Goal: Information Seeking & Learning: Learn about a topic

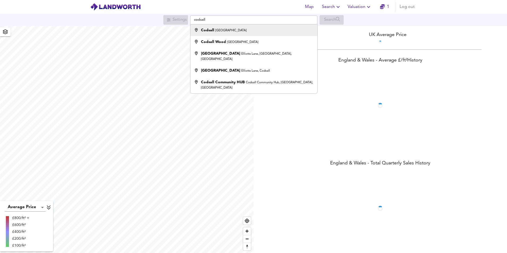
click at [246, 31] on div "Codsall [GEOGRAPHIC_DATA]" at bounding box center [253, 30] width 122 height 5
type input "Codsall, [GEOGRAPHIC_DATA]"
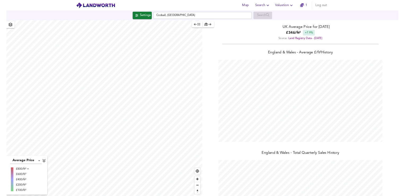
scroll to position [253, 507]
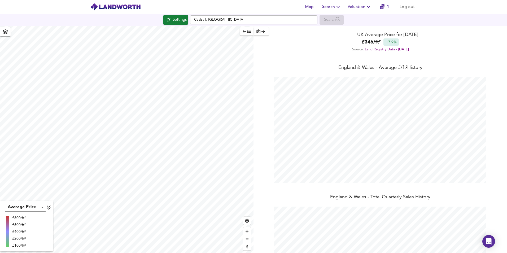
checkbox input "false"
checkbox input "true"
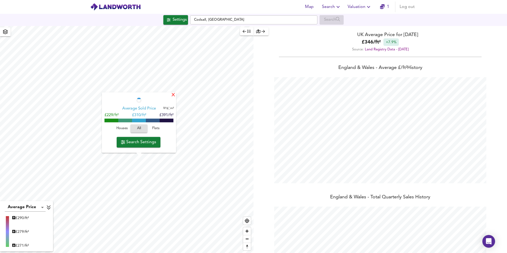
click at [175, 95] on div "X" at bounding box center [173, 95] width 5 height 5
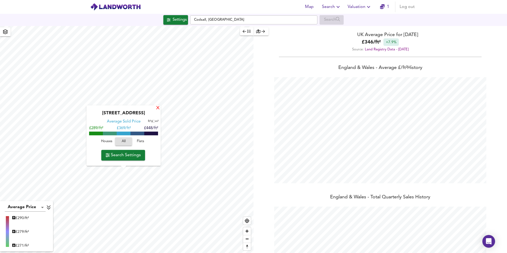
click at [158, 108] on div "X" at bounding box center [158, 108] width 5 height 5
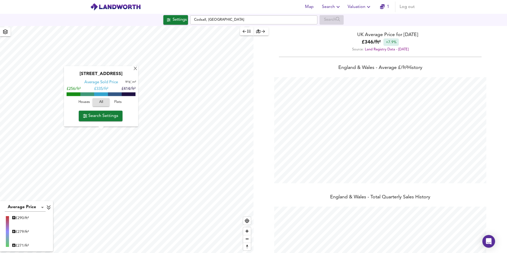
click at [133, 70] on div "[GEOGRAPHIC_DATA] Average Sold Price ft² m² £256/ft² £ 335/ft² £414/ft² Houses …" at bounding box center [101, 96] width 74 height 61
click at [137, 67] on div "X" at bounding box center [135, 69] width 5 height 5
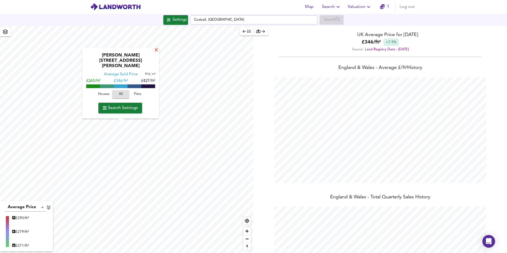
click at [154, 53] on div "X" at bounding box center [156, 50] width 5 height 5
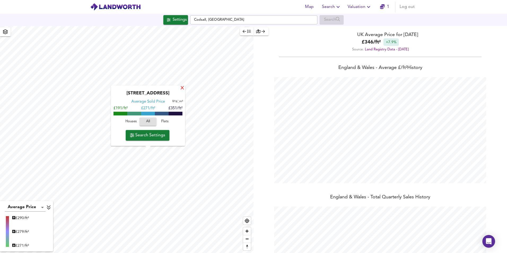
click at [182, 87] on div "X" at bounding box center [182, 88] width 5 height 5
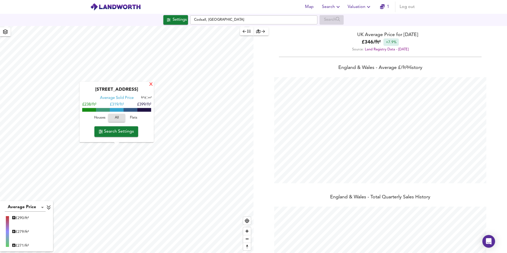
click at [150, 85] on div "X" at bounding box center [151, 84] width 5 height 5
